Goal: Information Seeking & Learning: Check status

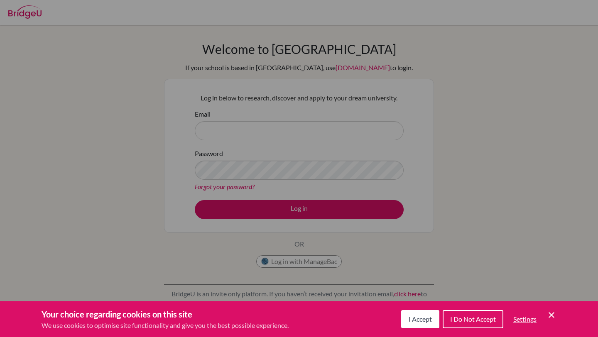
click at [425, 319] on span "I Accept" at bounding box center [419, 319] width 23 height 8
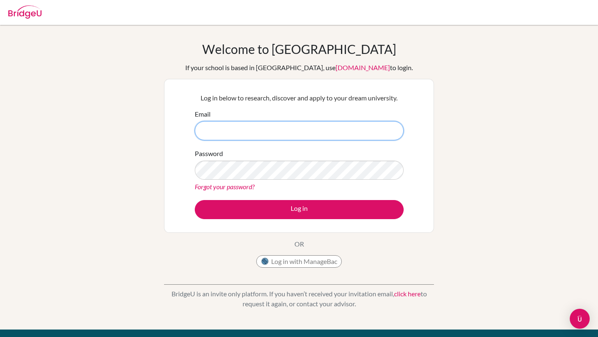
click at [242, 124] on input "Email" at bounding box center [299, 130] width 209 height 19
type input "[PERSON_NAME][EMAIL_ADDRESS][DOMAIN_NAME]"
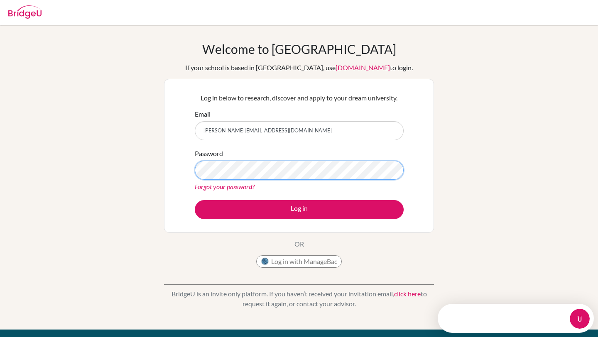
click at [195, 200] on button "Log in" at bounding box center [299, 209] width 209 height 19
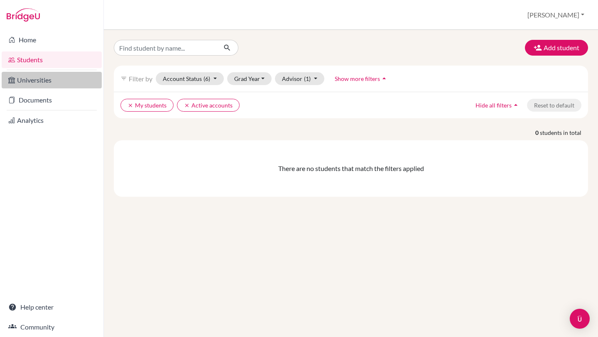
click at [11, 77] on icon at bounding box center [11, 80] width 7 height 10
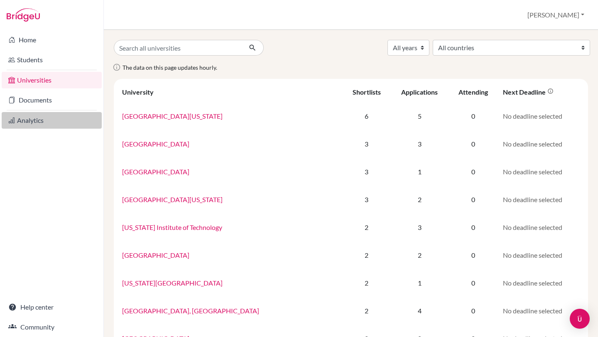
click at [38, 123] on link "Analytics" at bounding box center [52, 120] width 100 height 17
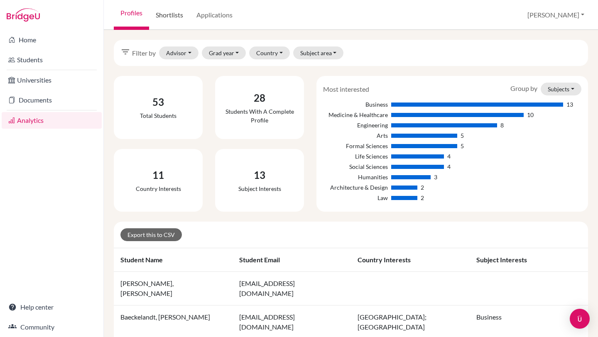
click at [184, 16] on link "Shortlists" at bounding box center [169, 15] width 41 height 30
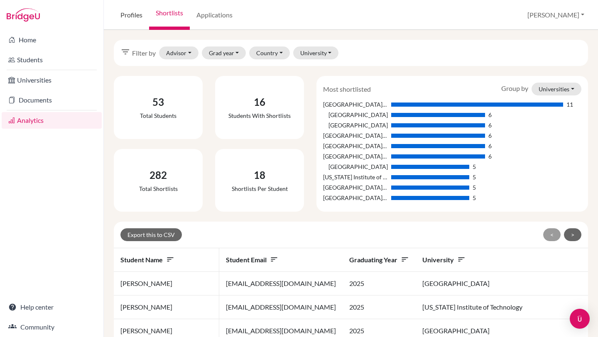
click at [128, 16] on link "Profiles" at bounding box center [131, 15] width 35 height 30
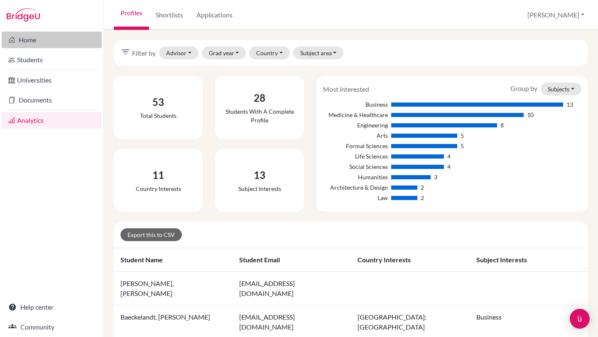
click at [56, 39] on link "Home" at bounding box center [52, 40] width 100 height 17
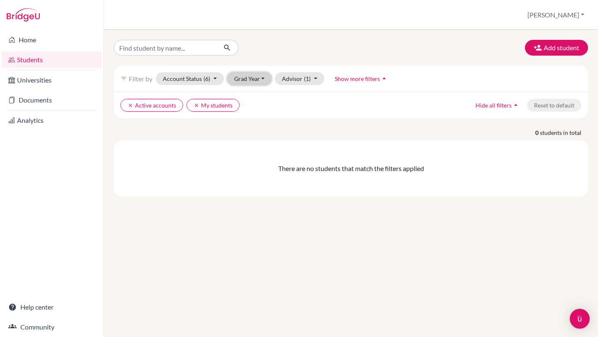
click at [255, 80] on button "Grad Year" at bounding box center [249, 78] width 45 height 13
click at [250, 112] on span "2025" at bounding box center [244, 110] width 15 height 10
click at [257, 76] on button "Grad Year (1)" at bounding box center [254, 78] width 55 height 13
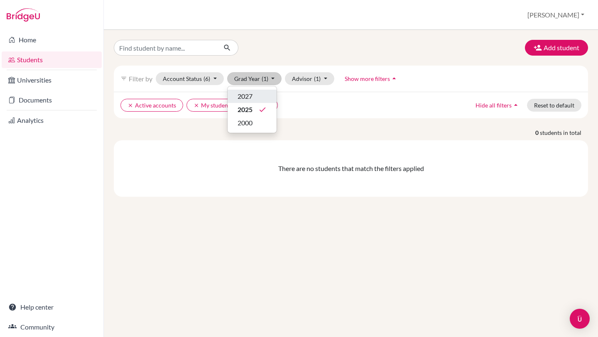
click at [249, 96] on span "2027" at bounding box center [244, 96] width 15 height 10
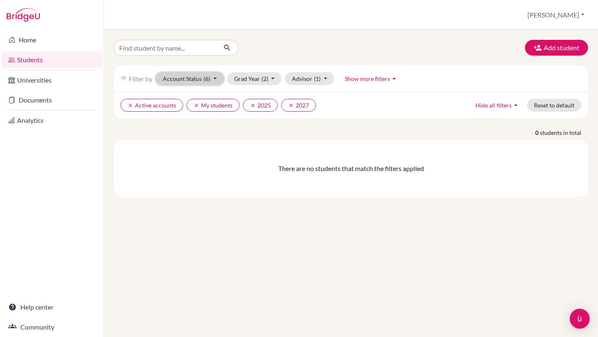
click at [195, 82] on button "Account Status (6)" at bounding box center [190, 78] width 68 height 13
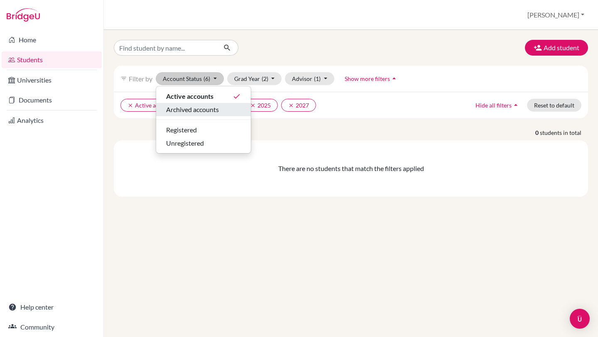
click at [193, 108] on span "Archived accounts" at bounding box center [192, 110] width 53 height 10
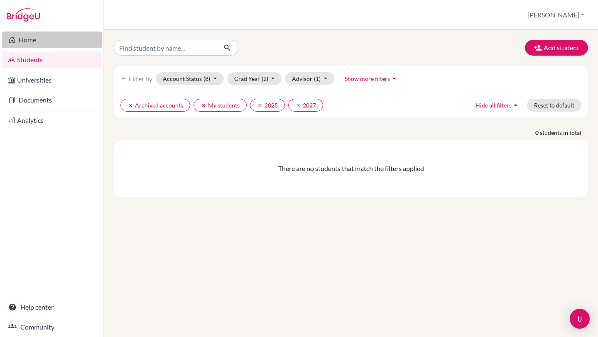
click at [49, 45] on link "Home" at bounding box center [52, 40] width 100 height 17
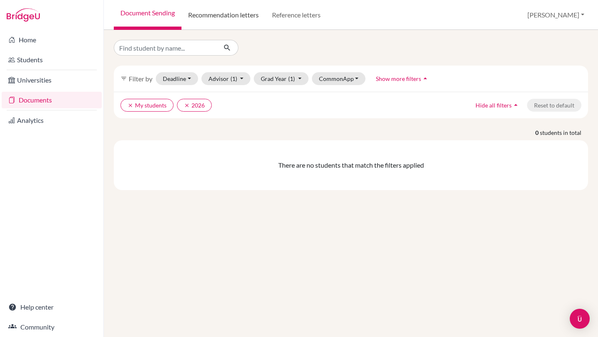
click at [223, 15] on link "Recommendation letters" at bounding box center [223, 15] width 84 height 30
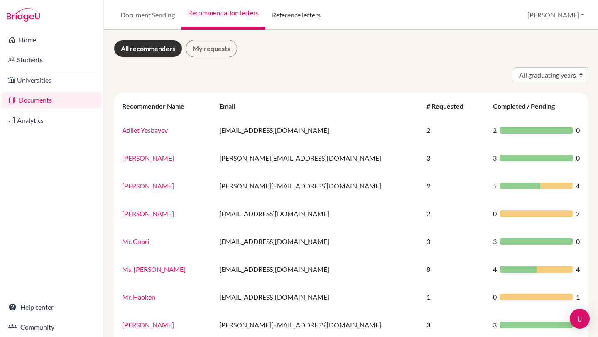
click at [282, 20] on link "Reference letters" at bounding box center [296, 15] width 62 height 30
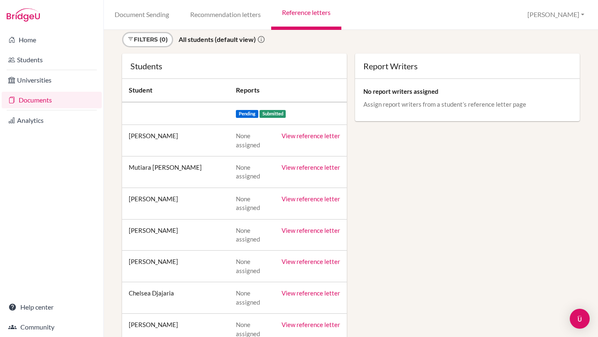
scroll to position [54, 0]
click at [311, 133] on link "View reference letter" at bounding box center [310, 134] width 59 height 7
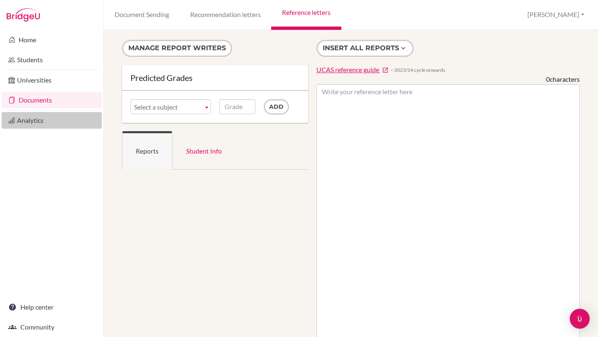
click at [33, 117] on link "Analytics" at bounding box center [52, 120] width 100 height 17
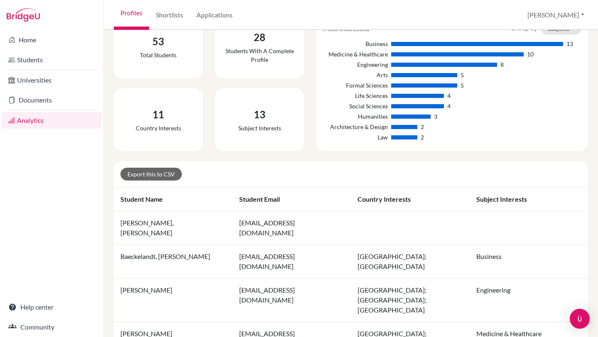
scroll to position [73, 0]
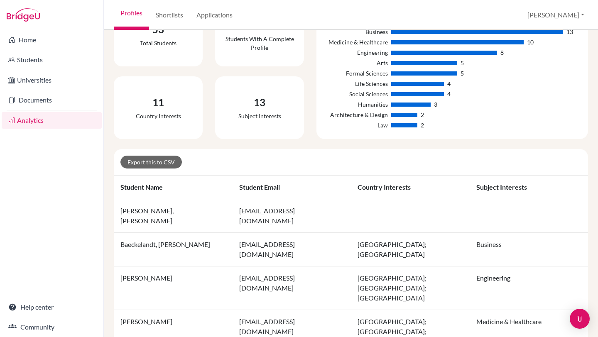
click at [173, 211] on td "[PERSON_NAME], [PERSON_NAME]" at bounding box center [173, 216] width 119 height 34
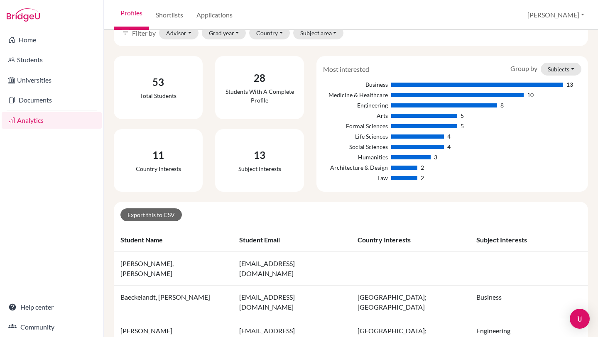
scroll to position [27, 0]
